Goal: Task Accomplishment & Management: Use online tool/utility

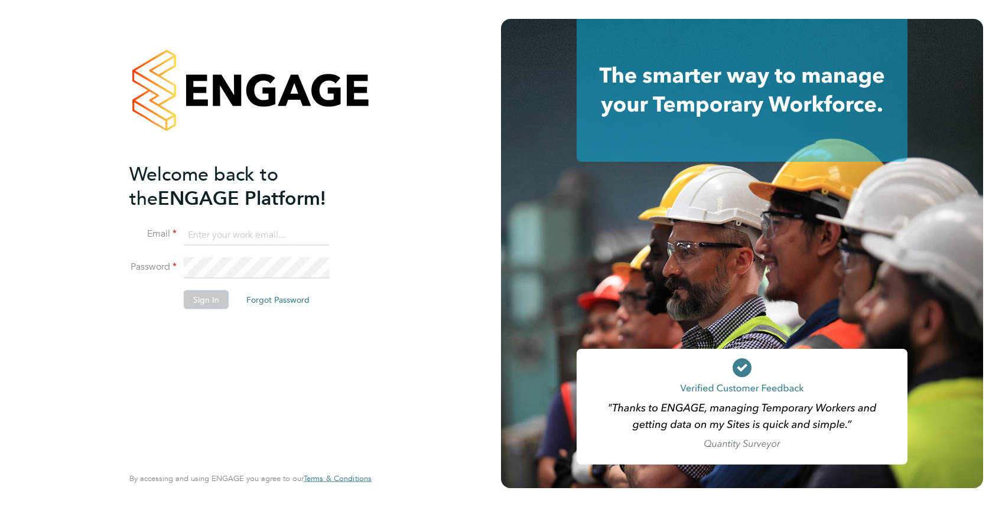
type input "[PERSON_NAME][EMAIL_ADDRESS][PERSON_NAME][DOMAIN_NAME]"
click at [209, 303] on button "Sign In" at bounding box center [206, 299] width 45 height 19
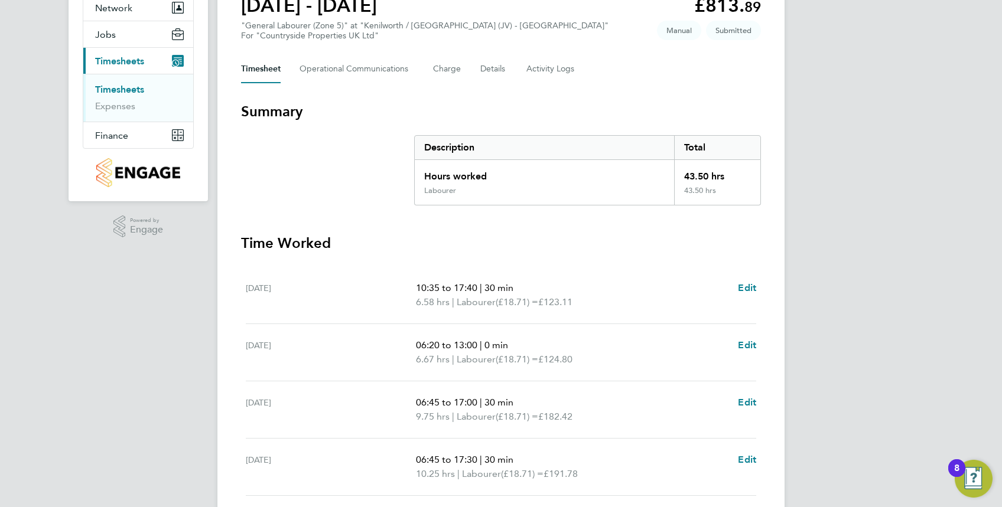
scroll to position [236, 0]
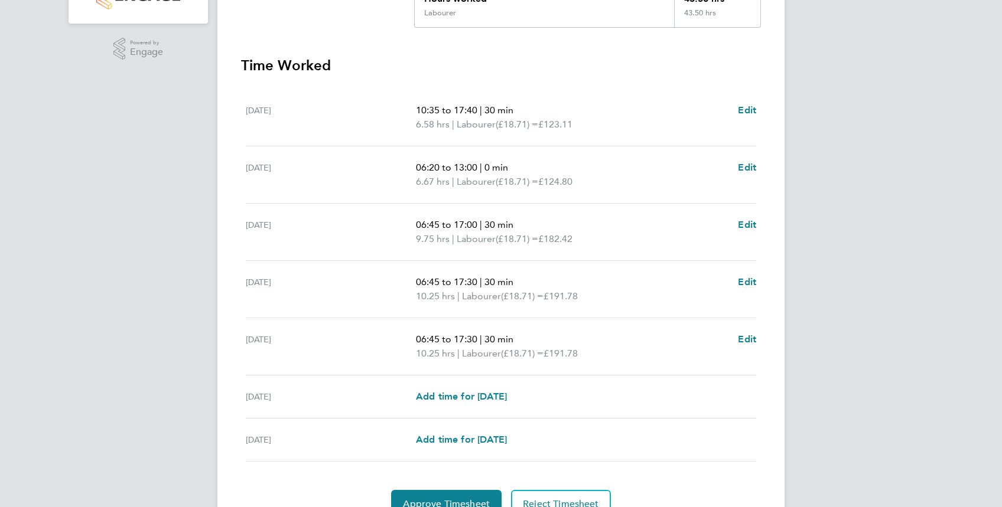
scroll to position [354, 0]
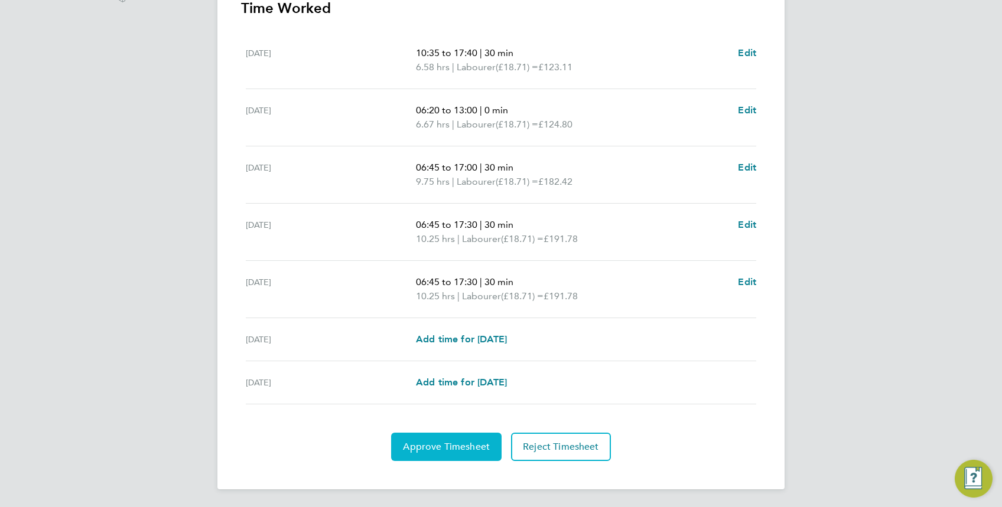
click at [465, 442] on span "Approve Timesheet" at bounding box center [446, 447] width 87 height 12
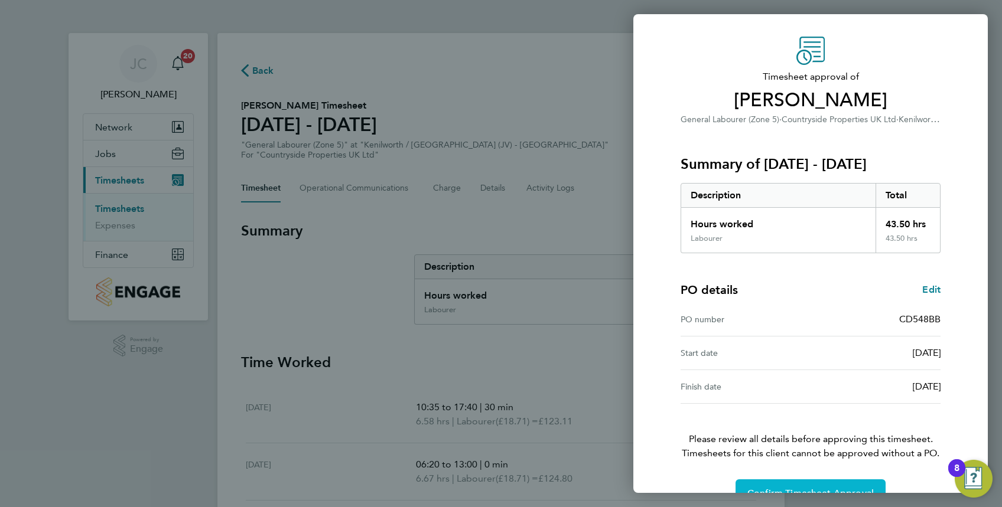
scroll to position [58, 0]
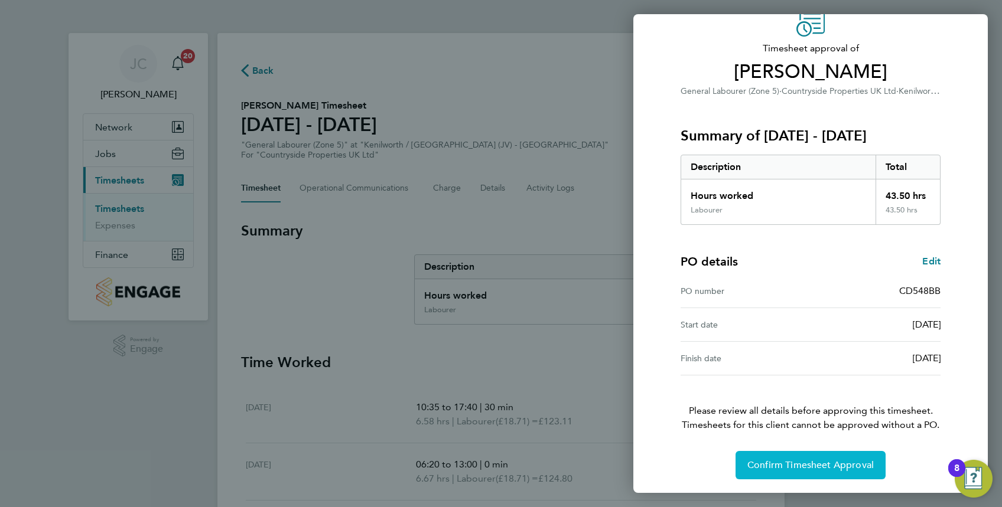
click at [753, 468] on span "Confirm Timesheet Approval" at bounding box center [810, 466] width 126 height 12
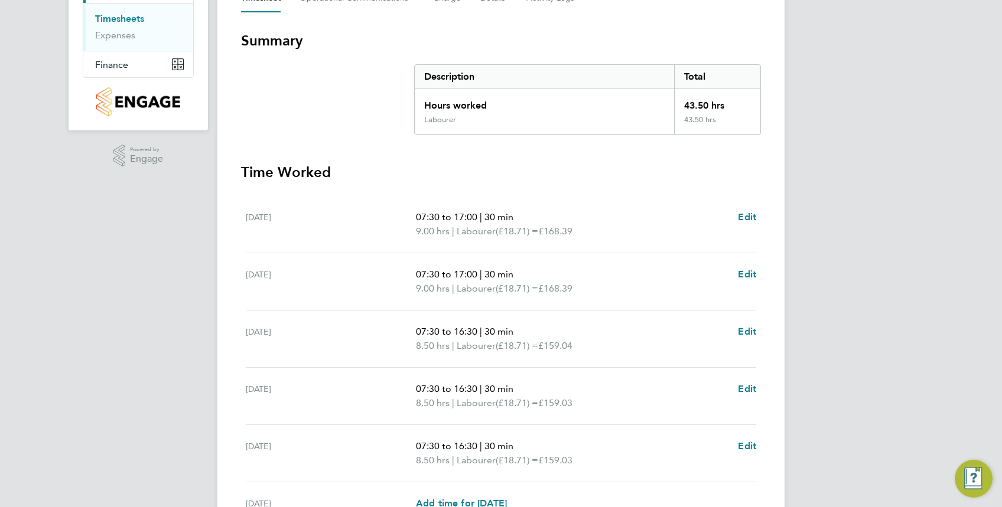
scroll to position [354, 0]
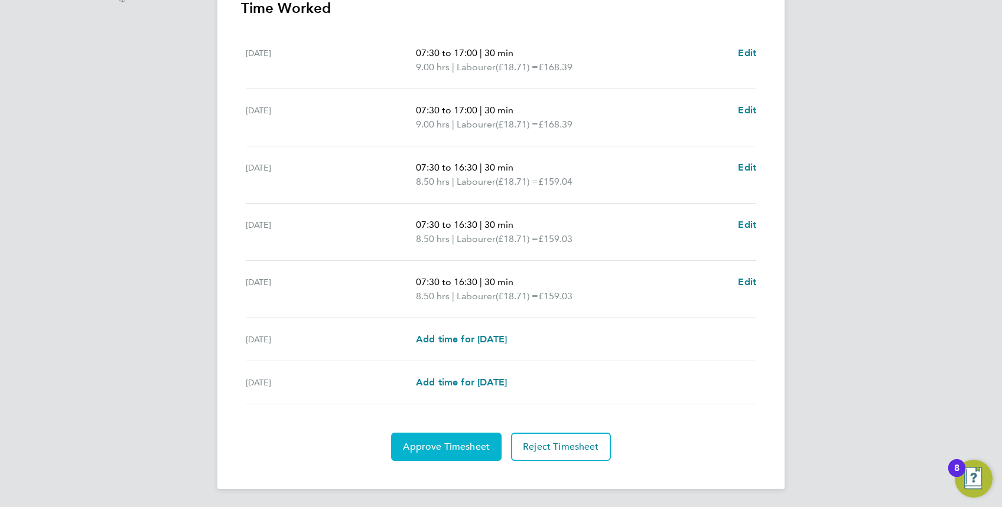
click at [442, 449] on span "Approve Timesheet" at bounding box center [446, 447] width 87 height 12
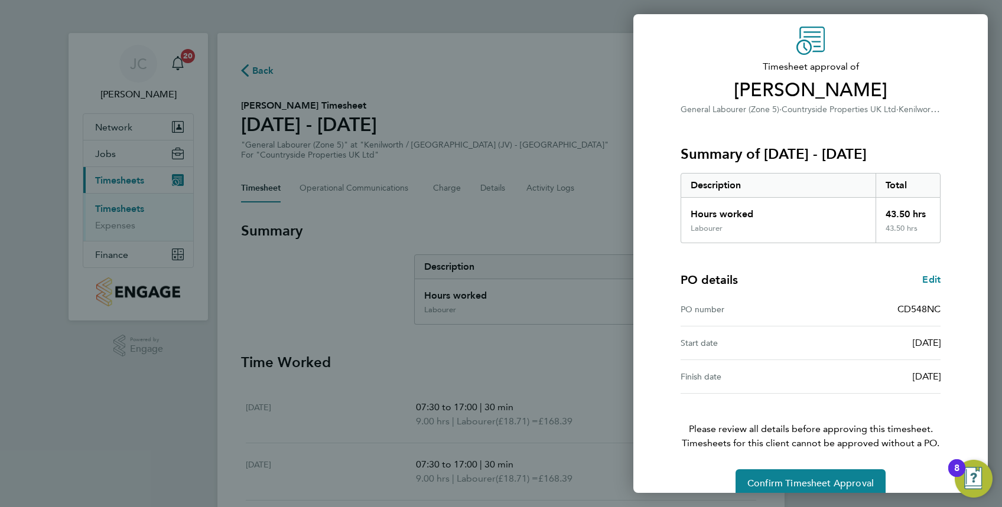
scroll to position [58, 0]
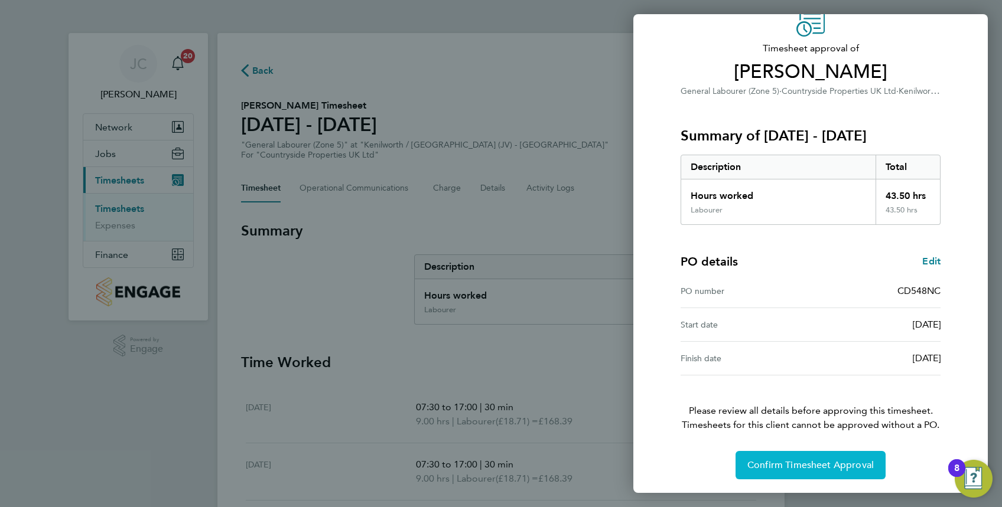
click at [822, 463] on span "Confirm Timesheet Approval" at bounding box center [810, 466] width 126 height 12
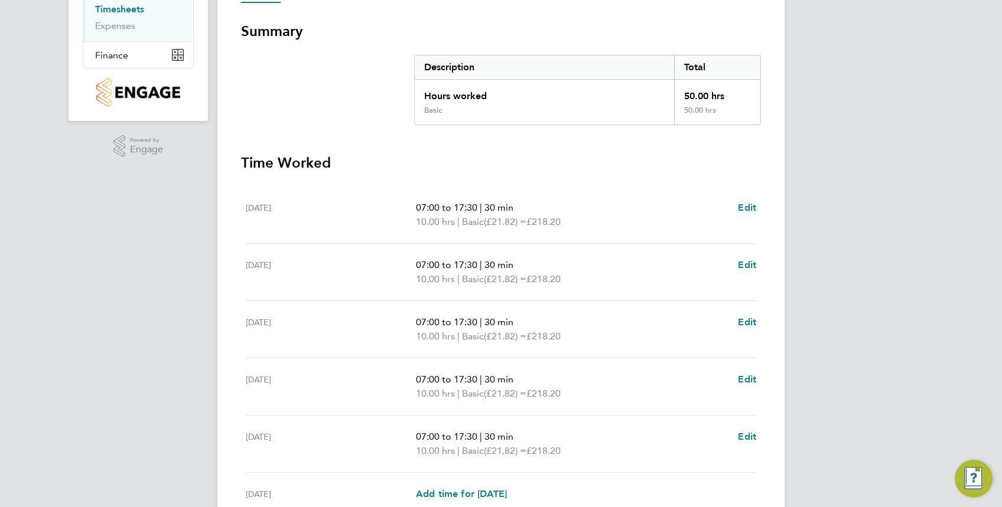
scroll to position [315, 0]
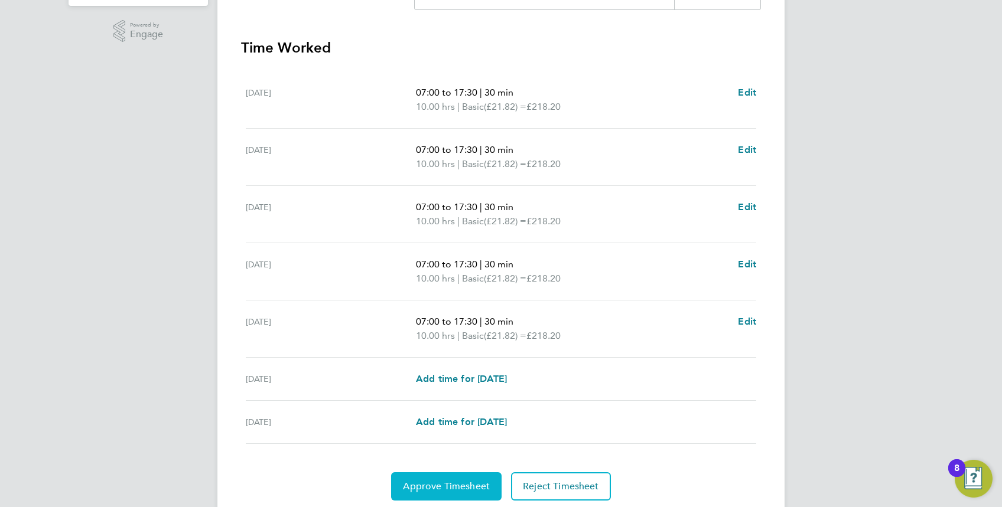
click at [406, 482] on span "Approve Timesheet" at bounding box center [446, 487] width 87 height 12
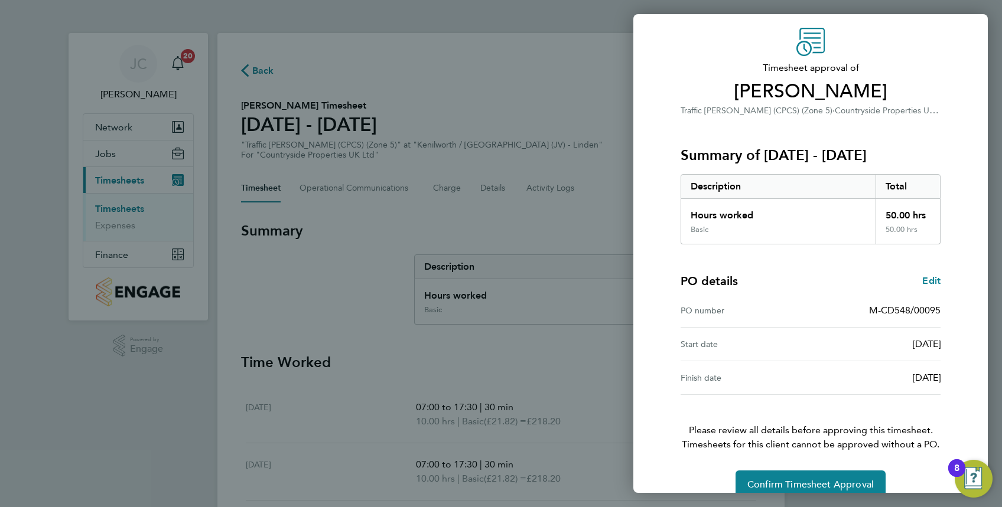
scroll to position [58, 0]
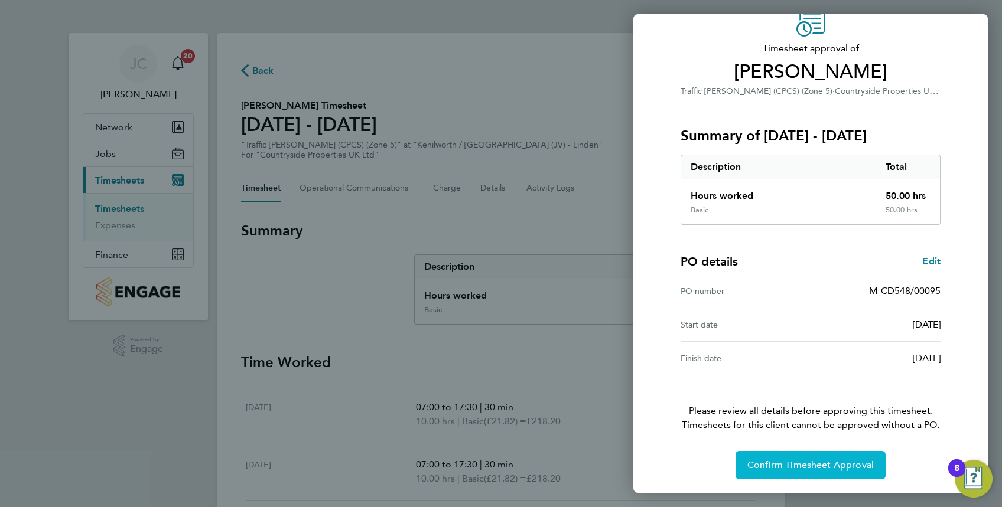
click at [805, 470] on button "Confirm Timesheet Approval" at bounding box center [810, 465] width 150 height 28
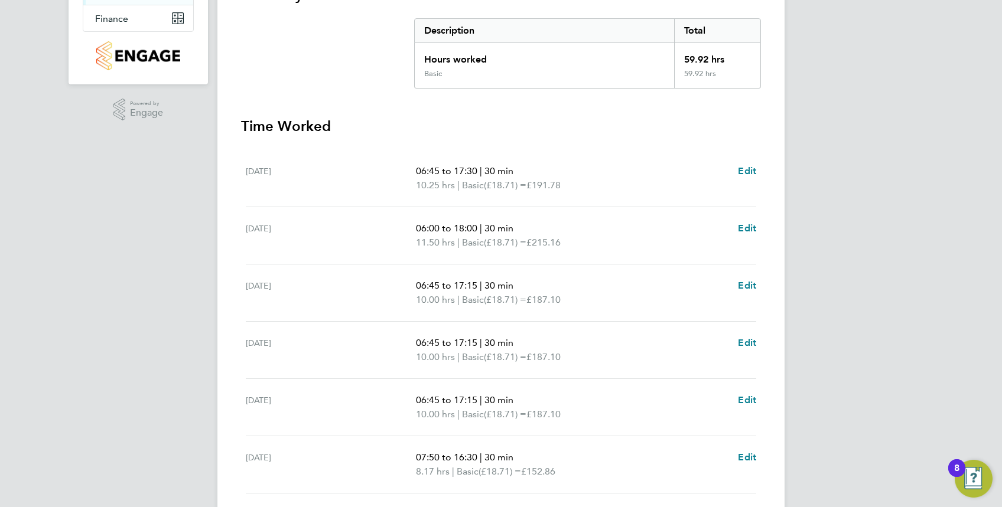
scroll to position [369, 0]
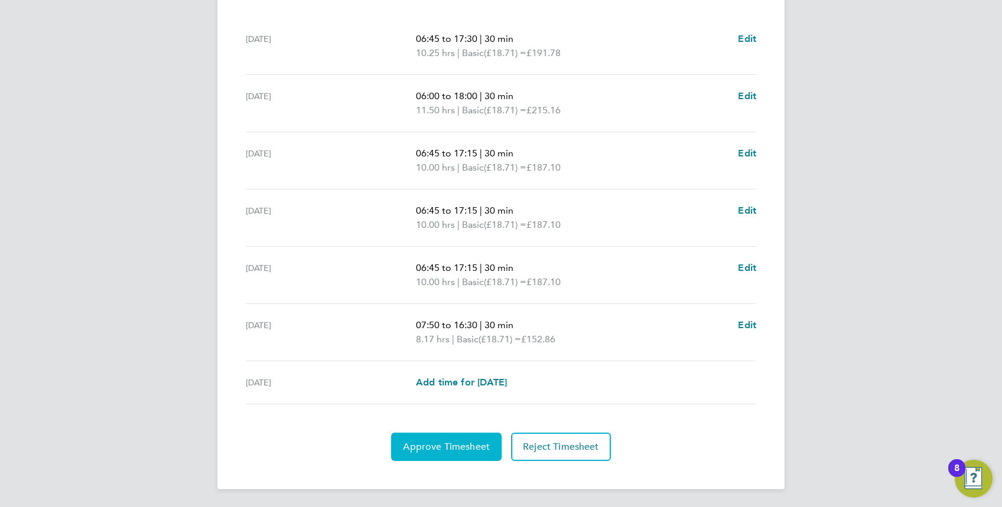
click at [460, 437] on button "Approve Timesheet" at bounding box center [446, 447] width 110 height 28
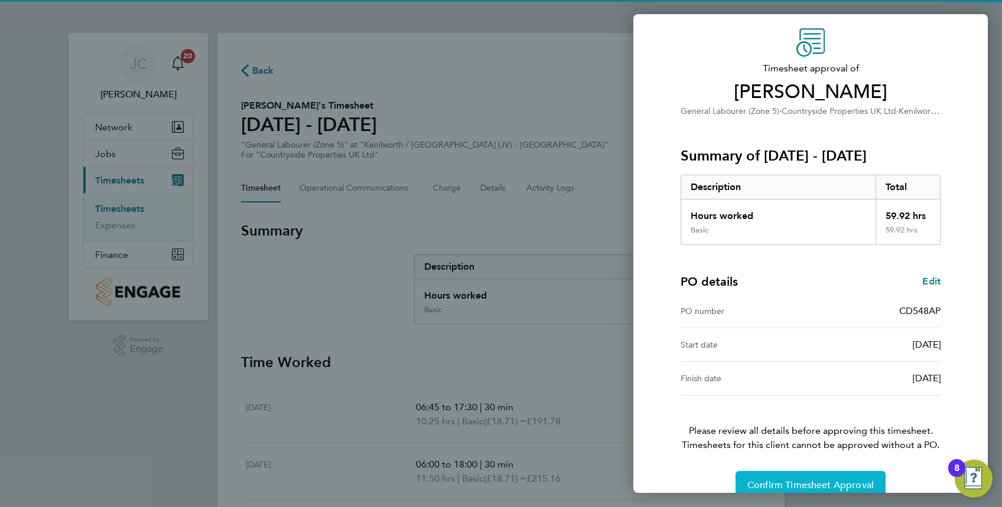
scroll to position [58, 0]
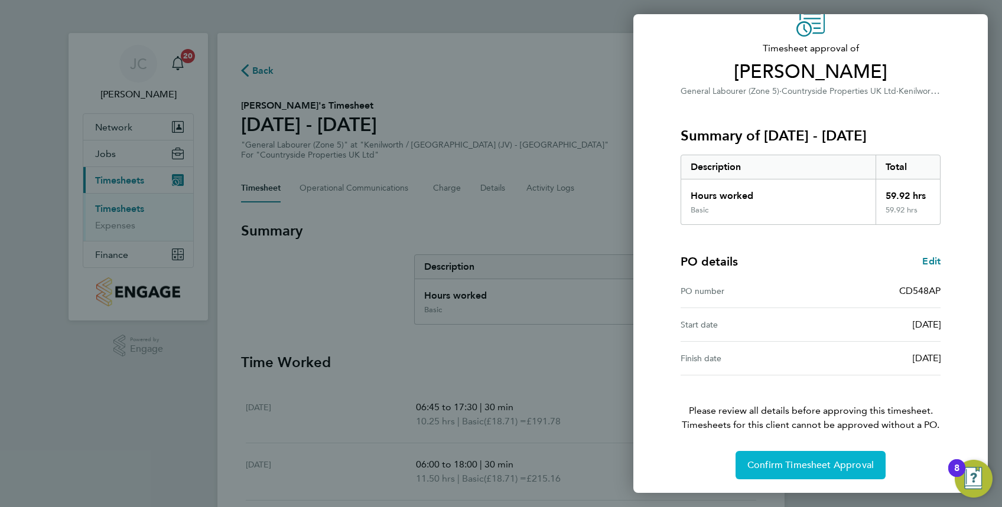
click at [816, 462] on span "Confirm Timesheet Approval" at bounding box center [810, 466] width 126 height 12
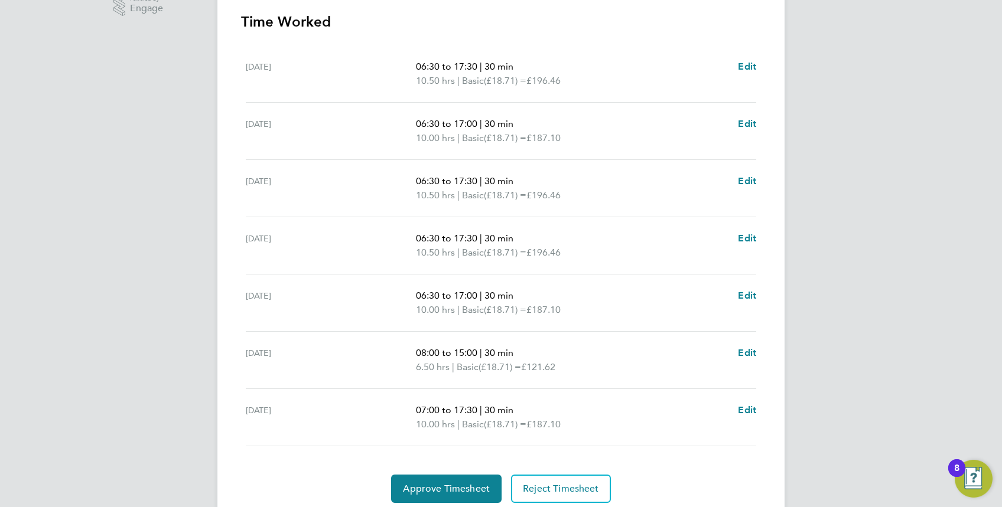
scroll to position [383, 0]
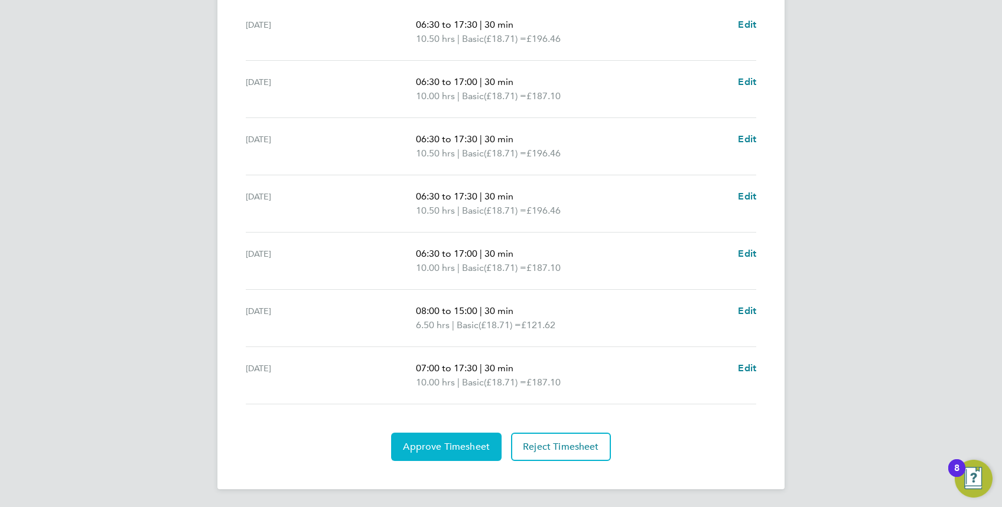
click at [452, 441] on span "Approve Timesheet" at bounding box center [446, 447] width 87 height 12
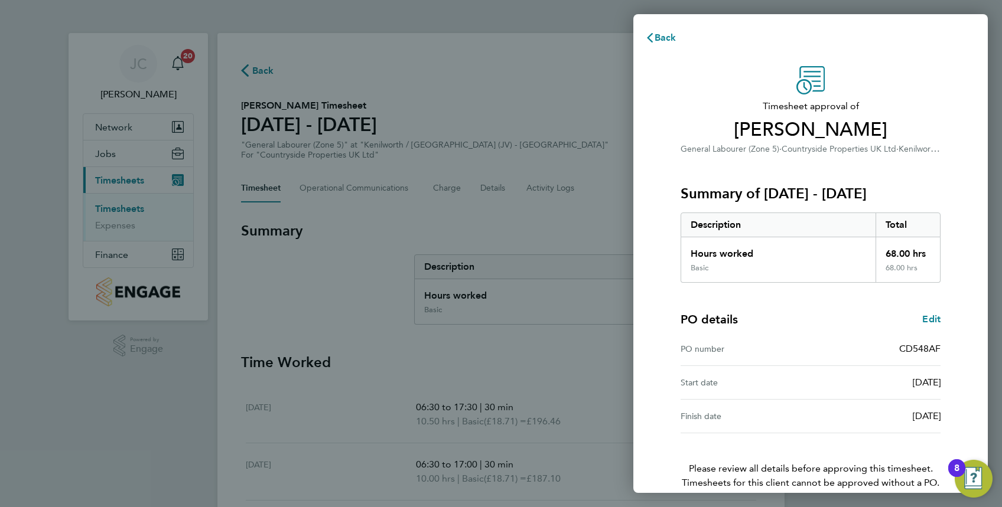
scroll to position [58, 0]
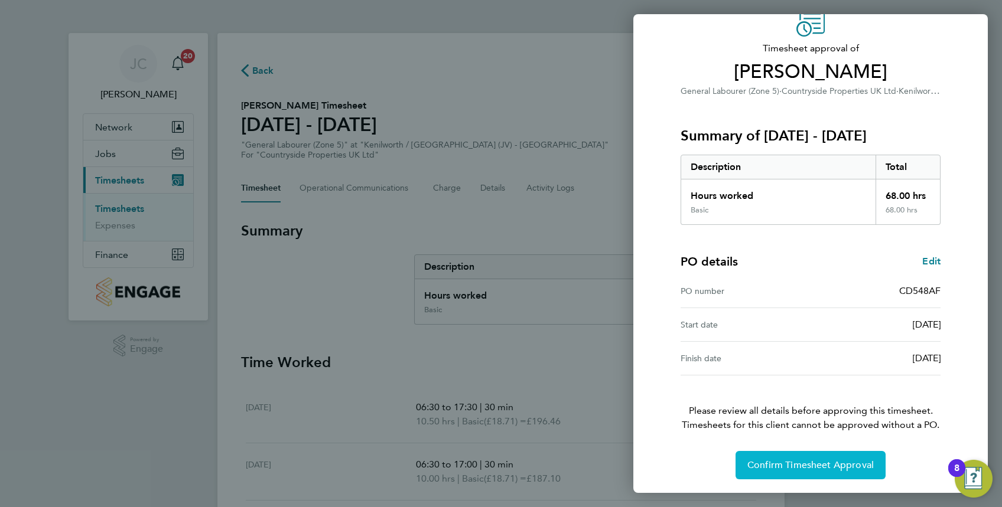
click at [780, 462] on span "Confirm Timesheet Approval" at bounding box center [810, 466] width 126 height 12
